Goal: Task Accomplishment & Management: Use online tool/utility

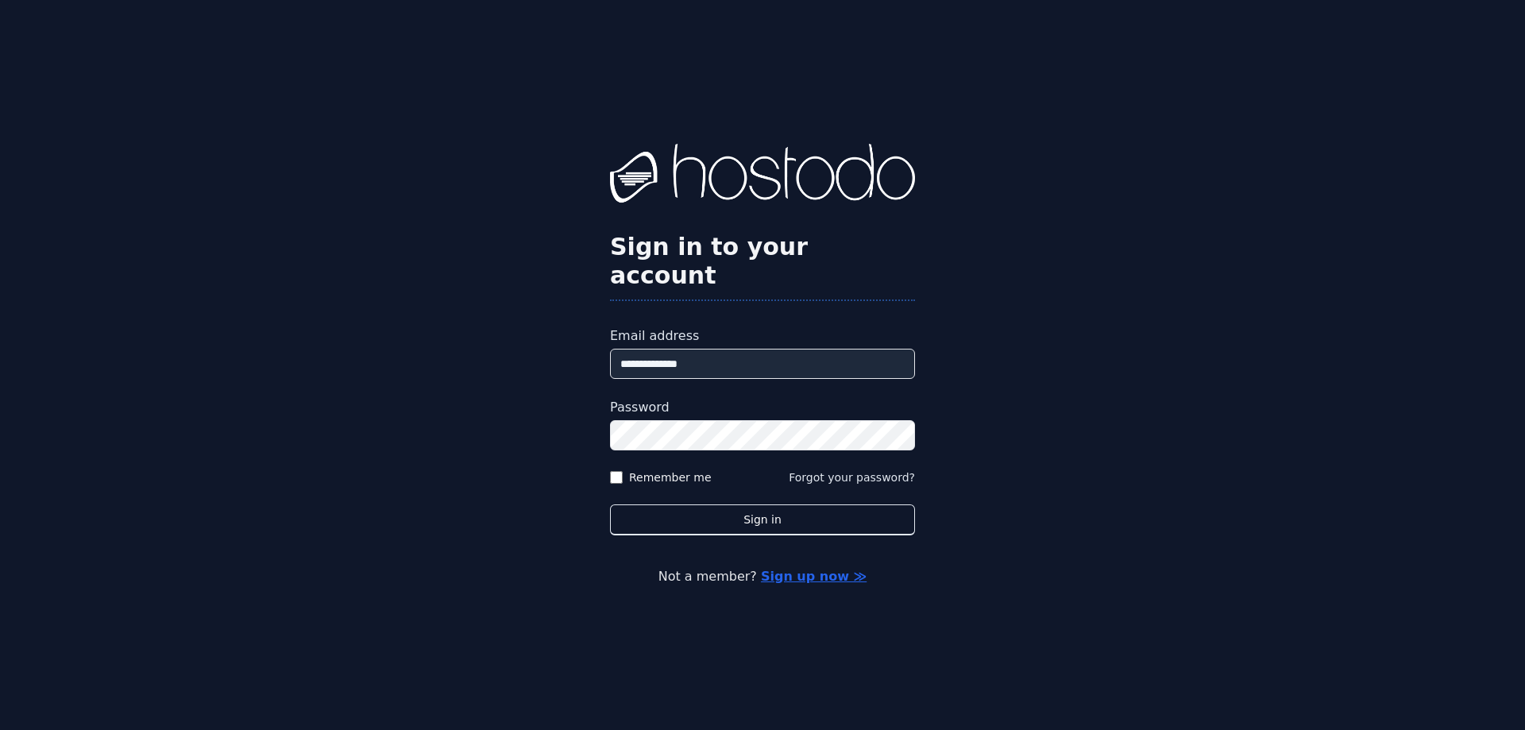
type input "**********"
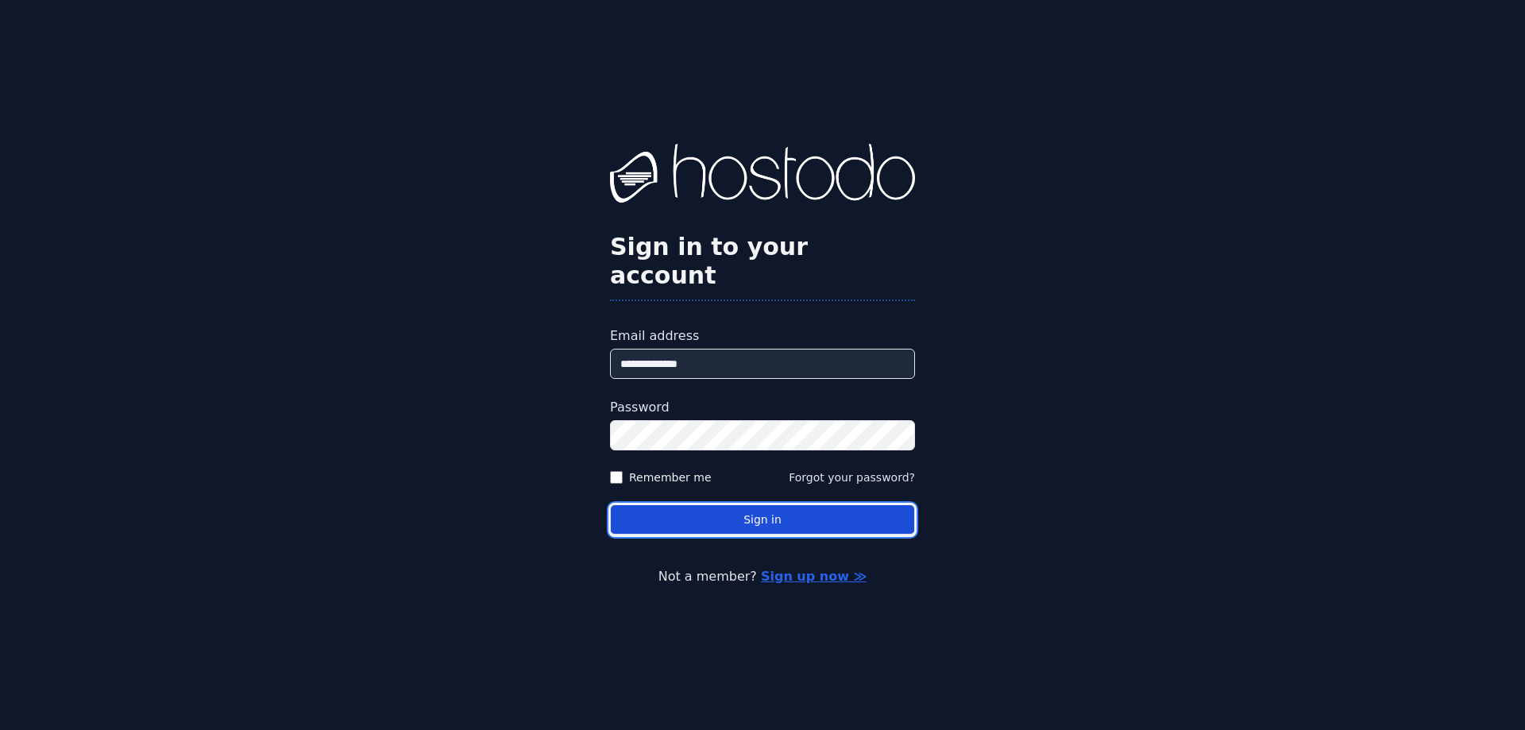
click at [777, 504] on button "Sign in" at bounding box center [762, 519] width 305 height 31
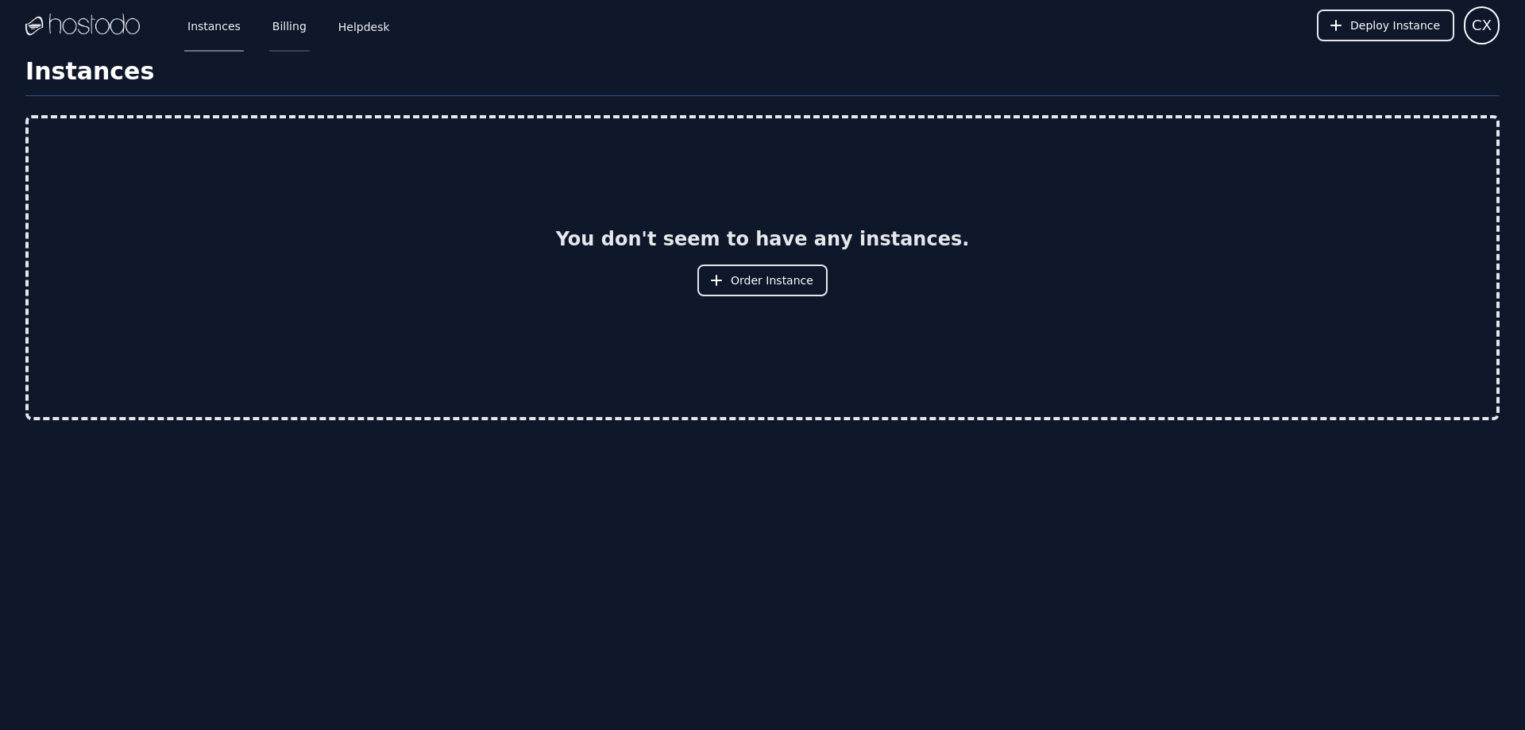
click at [292, 28] on link "Billing" at bounding box center [289, 25] width 41 height 52
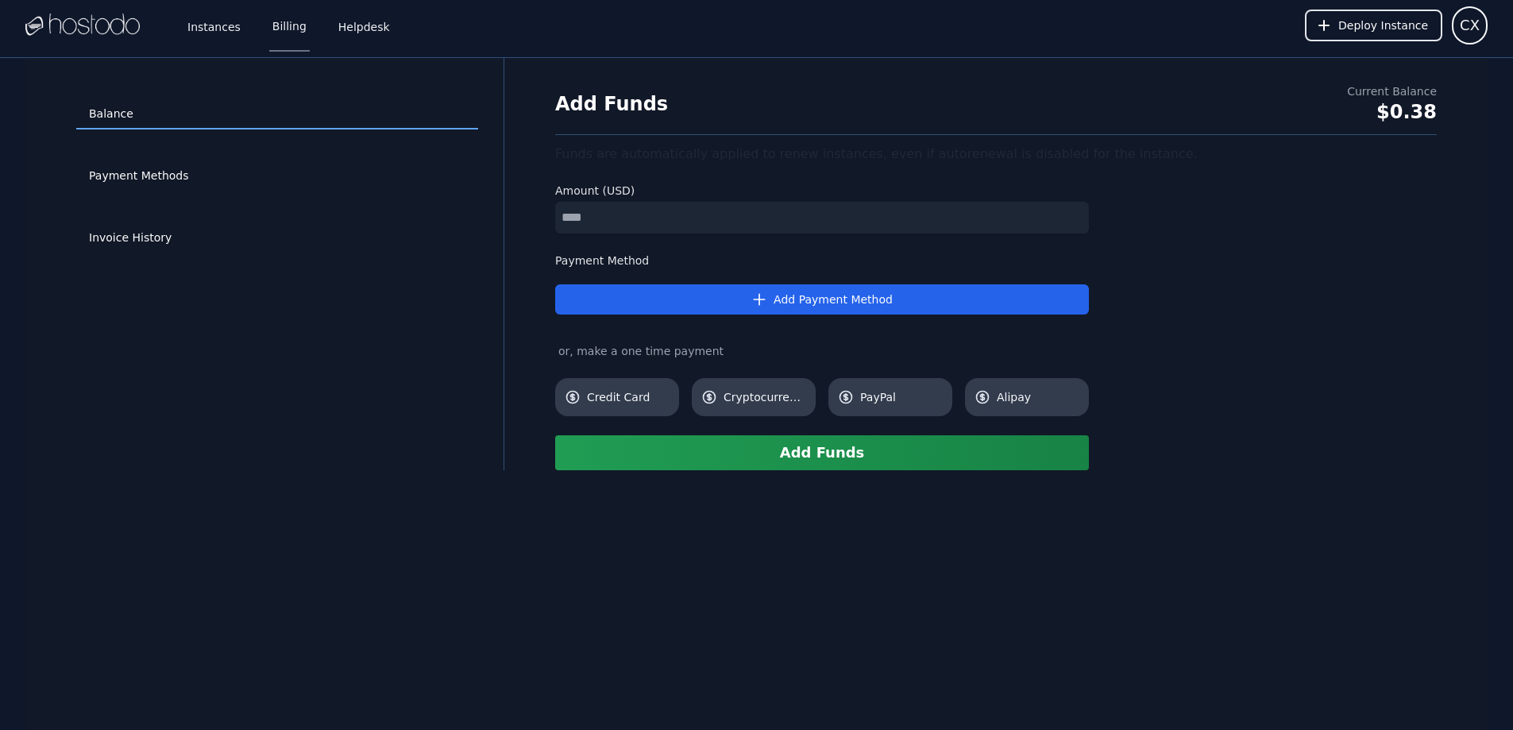
click at [1415, 95] on div "Current Balance" at bounding box center [1392, 91] width 90 height 16
click at [218, 32] on link "Instances" at bounding box center [214, 25] width 60 height 52
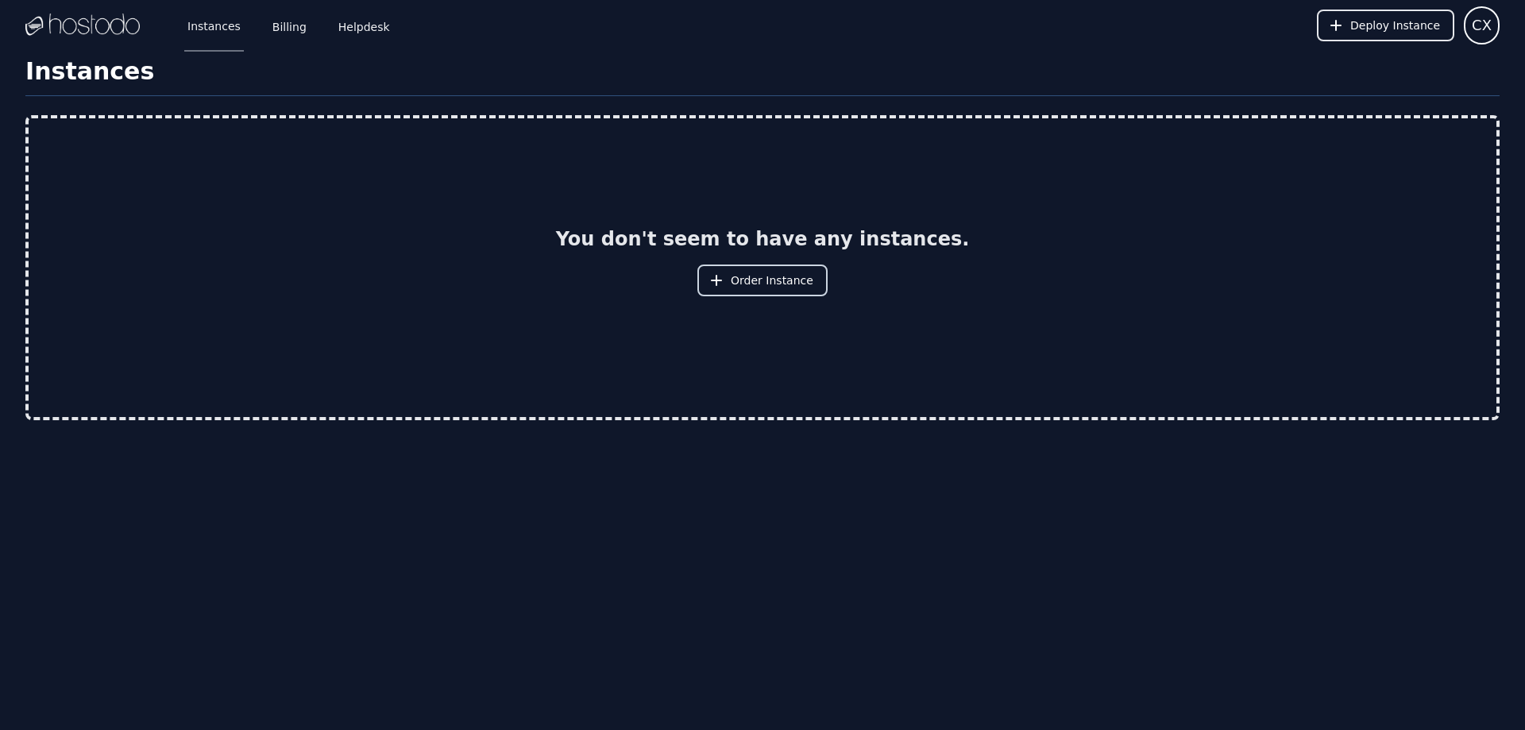
click at [765, 281] on span "Order Instance" at bounding box center [772, 280] width 83 height 16
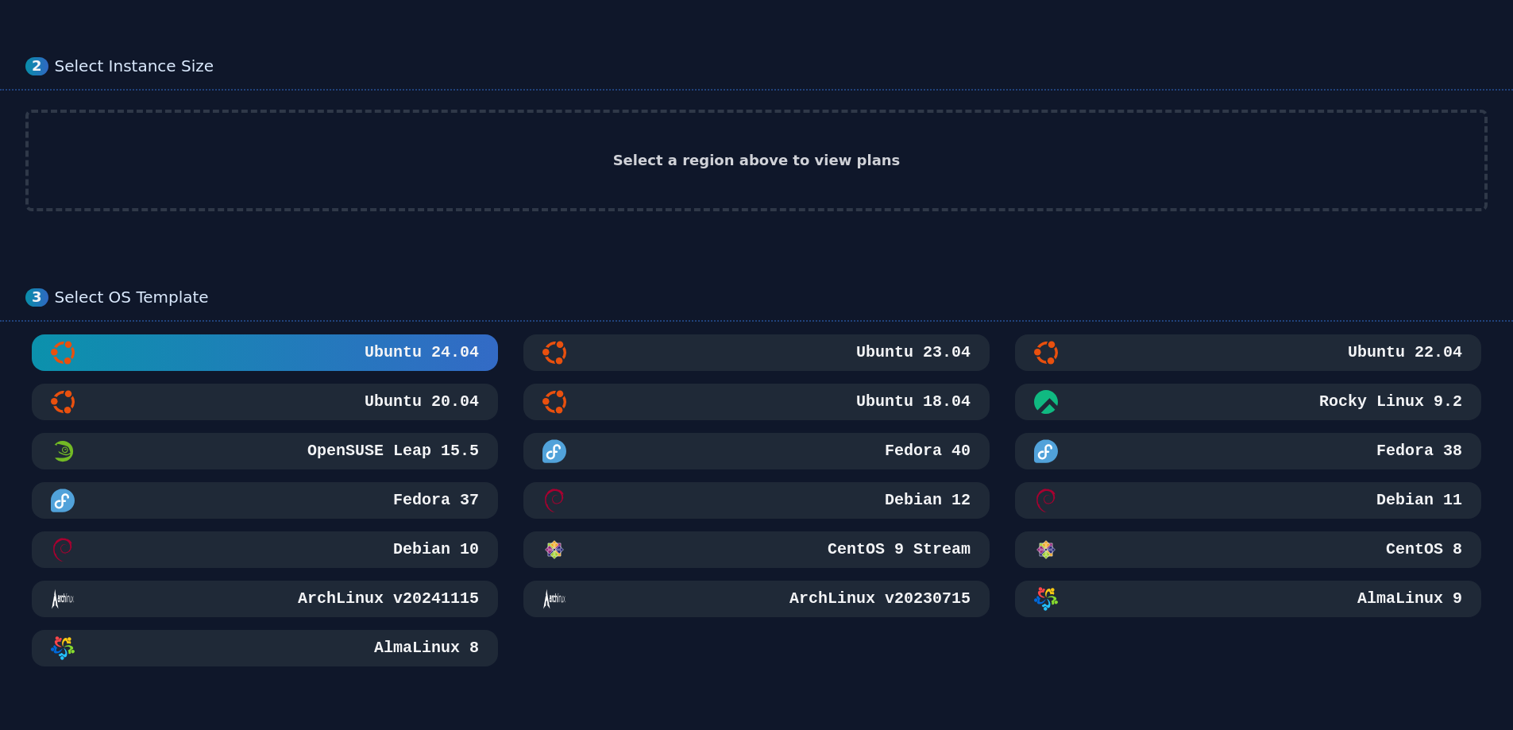
scroll to position [238, 0]
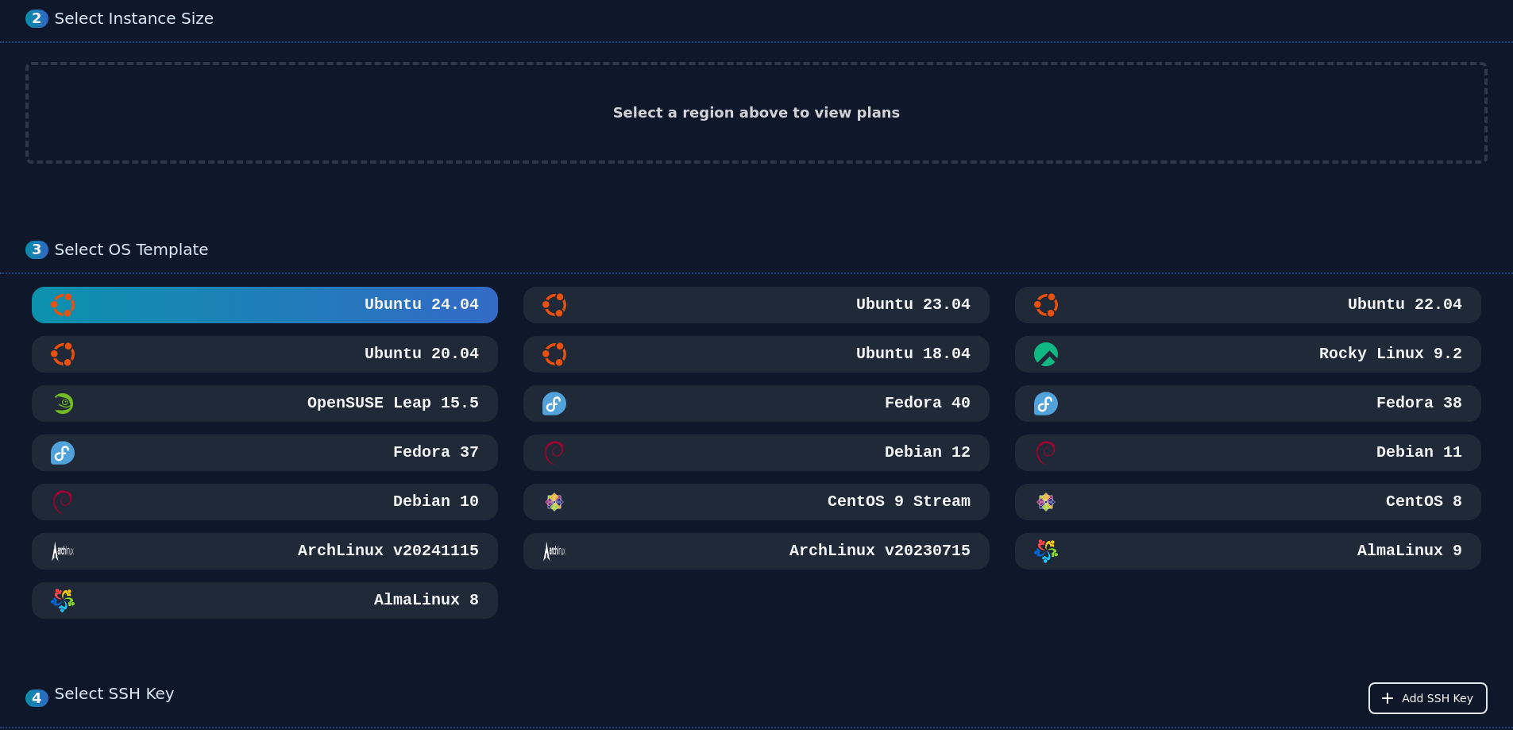
click at [1342, 493] on div "CentOS 8" at bounding box center [1248, 502] width 428 height 24
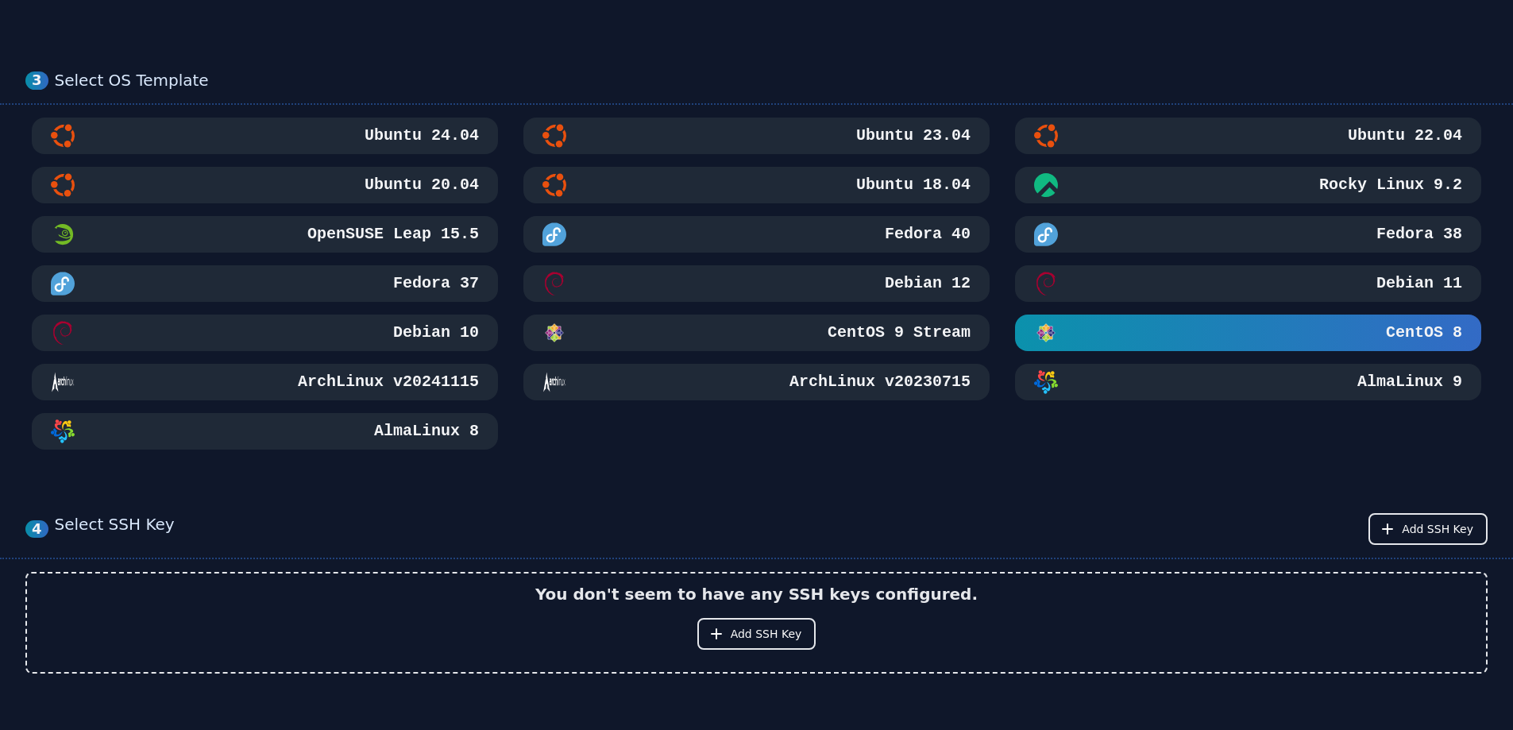
scroll to position [0, 0]
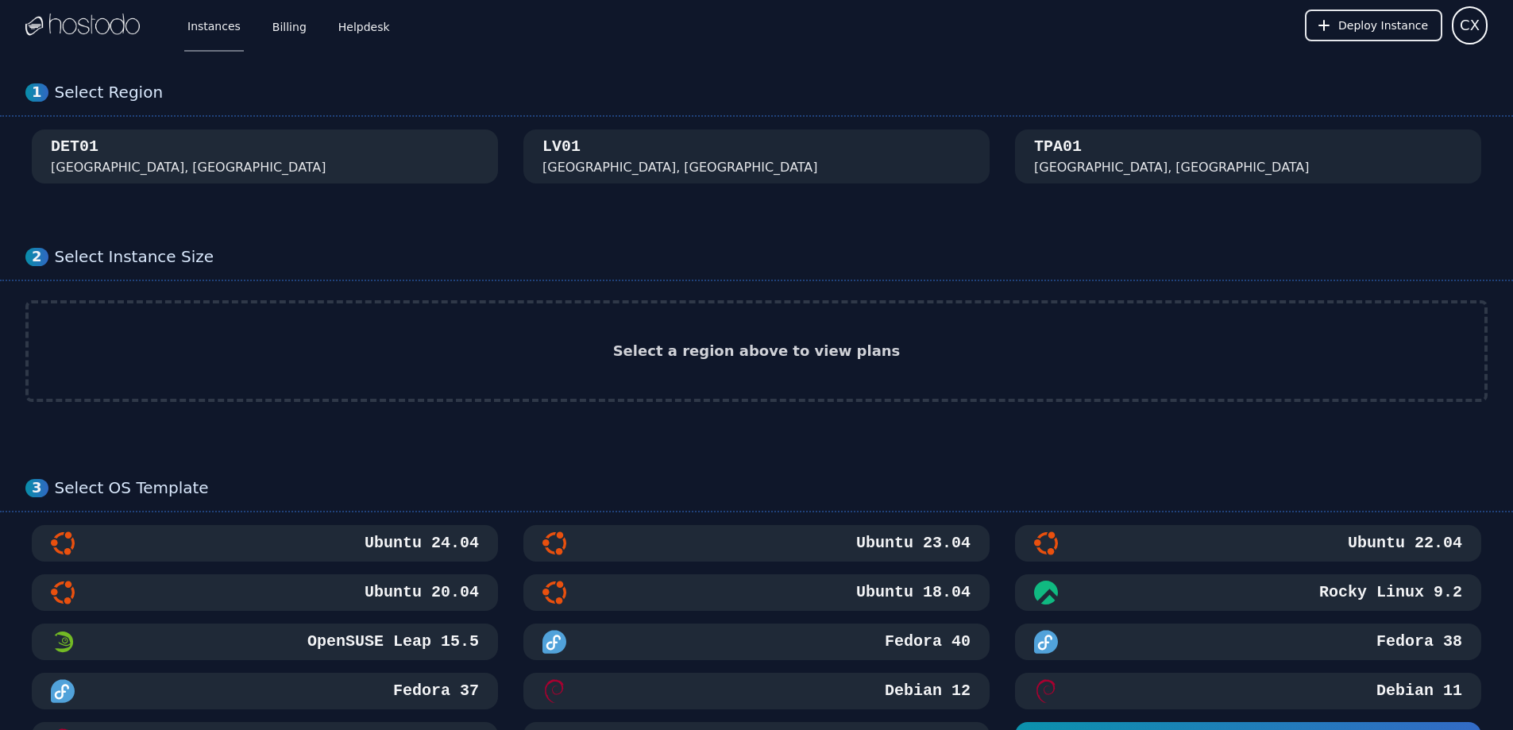
click at [403, 161] on div "DET01 Detroit, MI" at bounding box center [265, 156] width 428 height 41
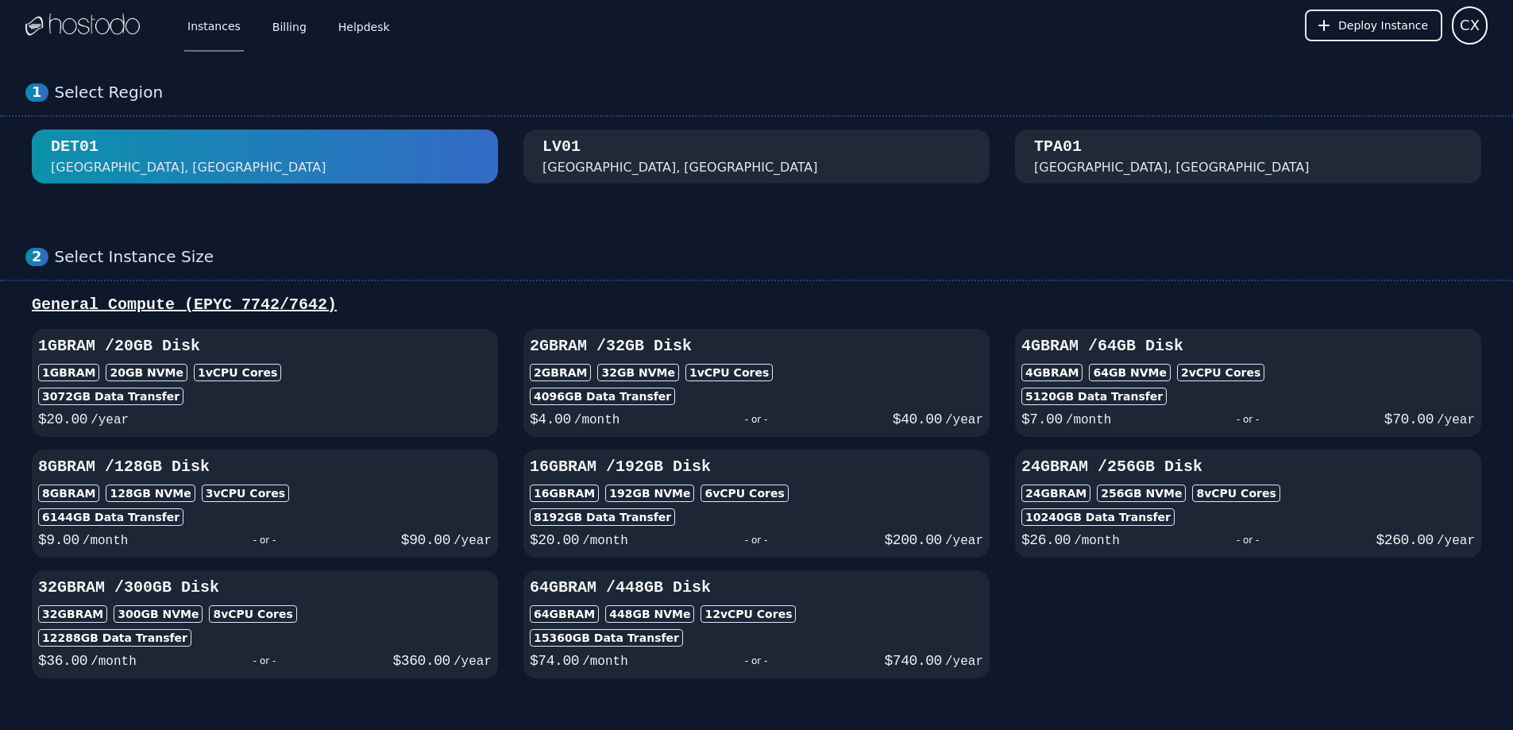
click at [766, 155] on div "LV01 Las Vegas, NV" at bounding box center [757, 156] width 428 height 41
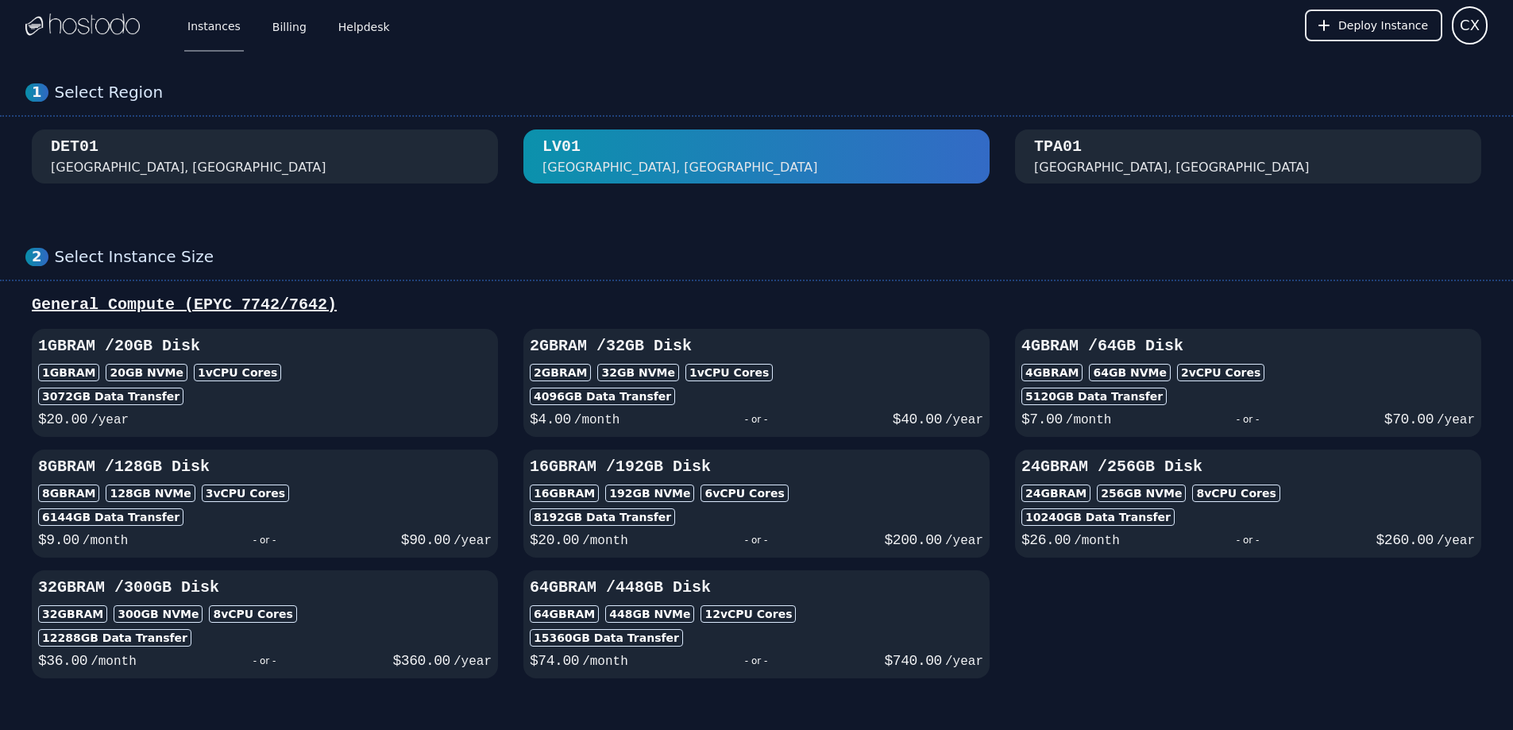
click at [1055, 144] on div "TPA01" at bounding box center [1058, 147] width 48 height 22
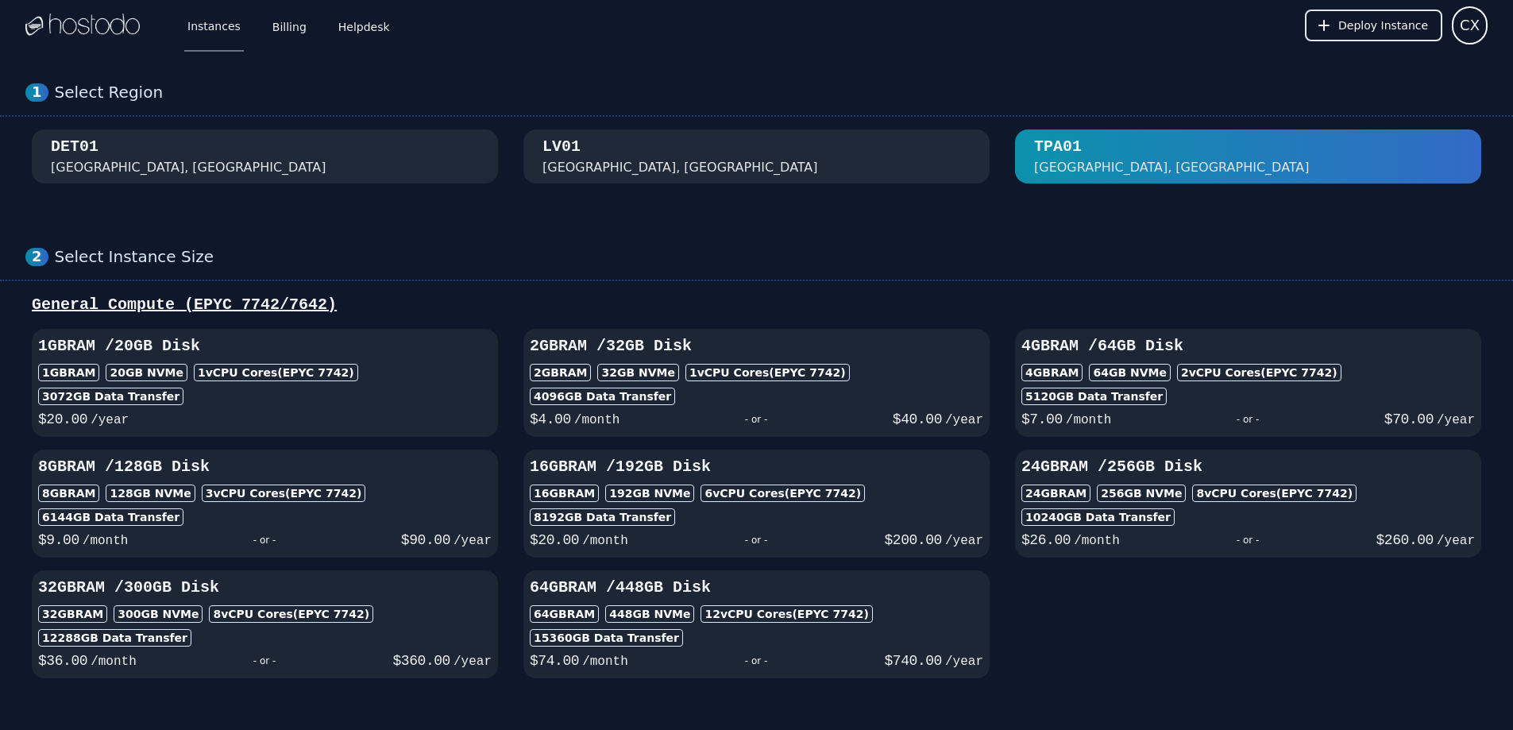
click at [866, 156] on div "LV01 Las Vegas, NV" at bounding box center [757, 156] width 428 height 41
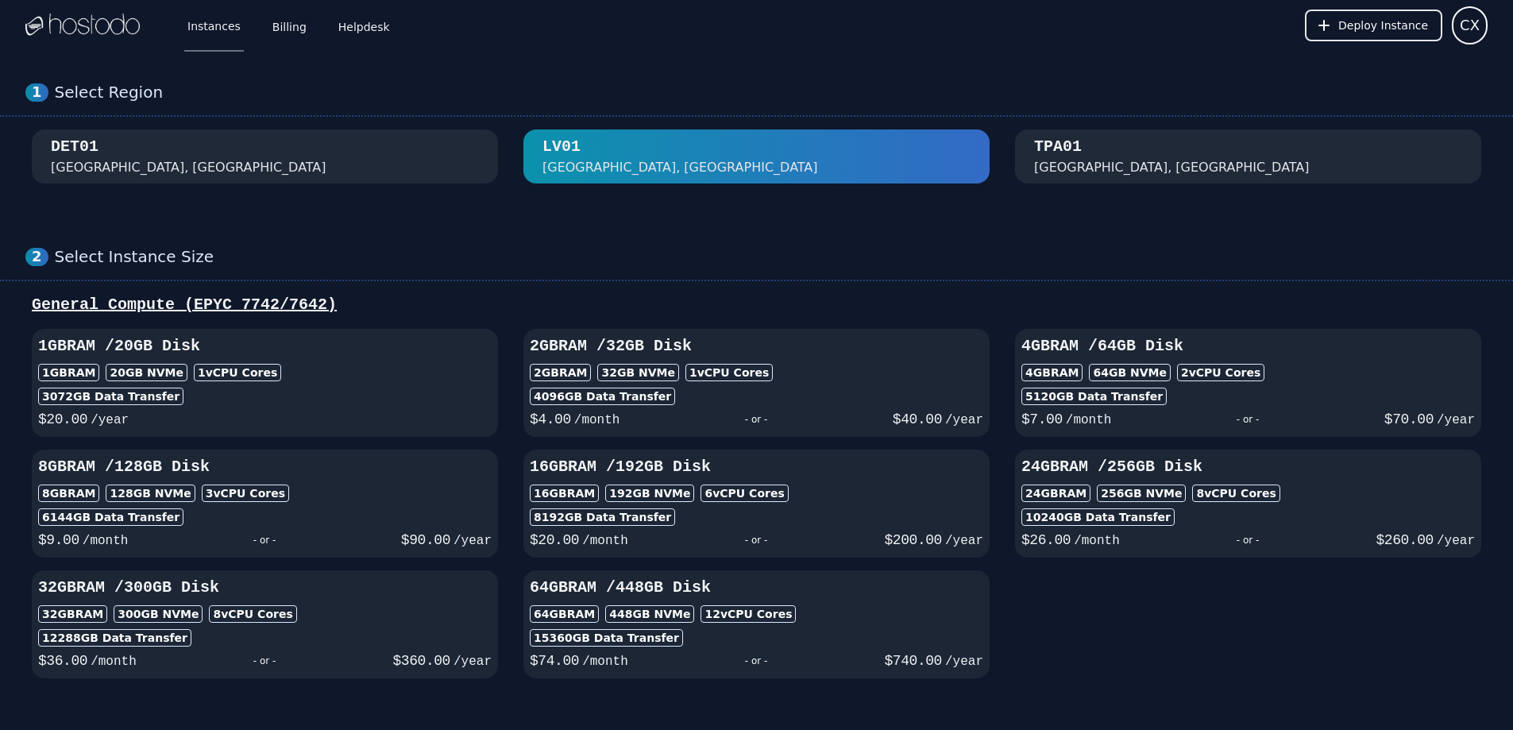
click at [1144, 143] on div "TPA01 Tampa, FL" at bounding box center [1248, 156] width 428 height 41
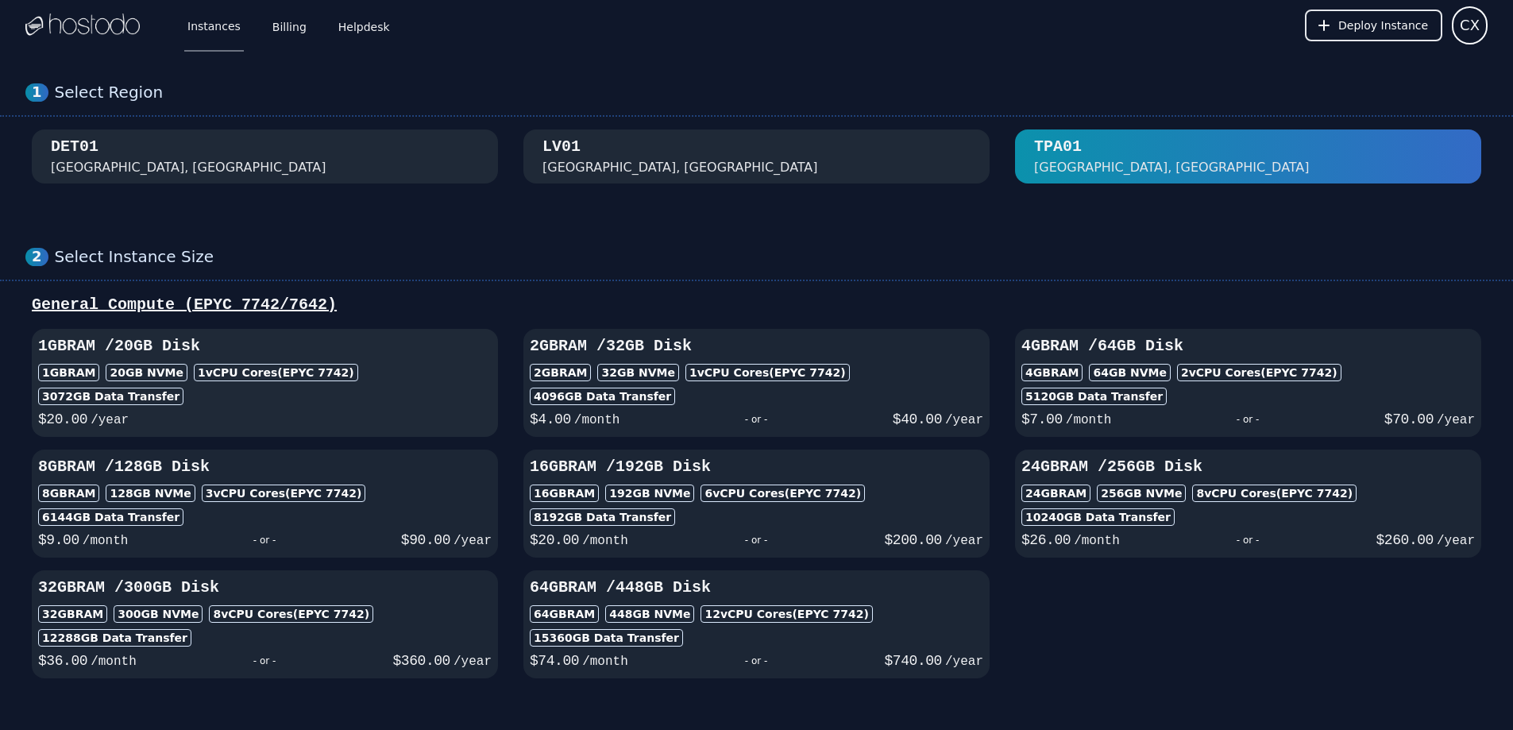
click at [464, 333] on button "1GB RAM / 20 GB Disk 1GB RAM 20 GB NVMe 1 vCPU Cores (EPYC 7742) 3072 GB Data T…" at bounding box center [265, 383] width 466 height 108
